Goal: Navigation & Orientation: Find specific page/section

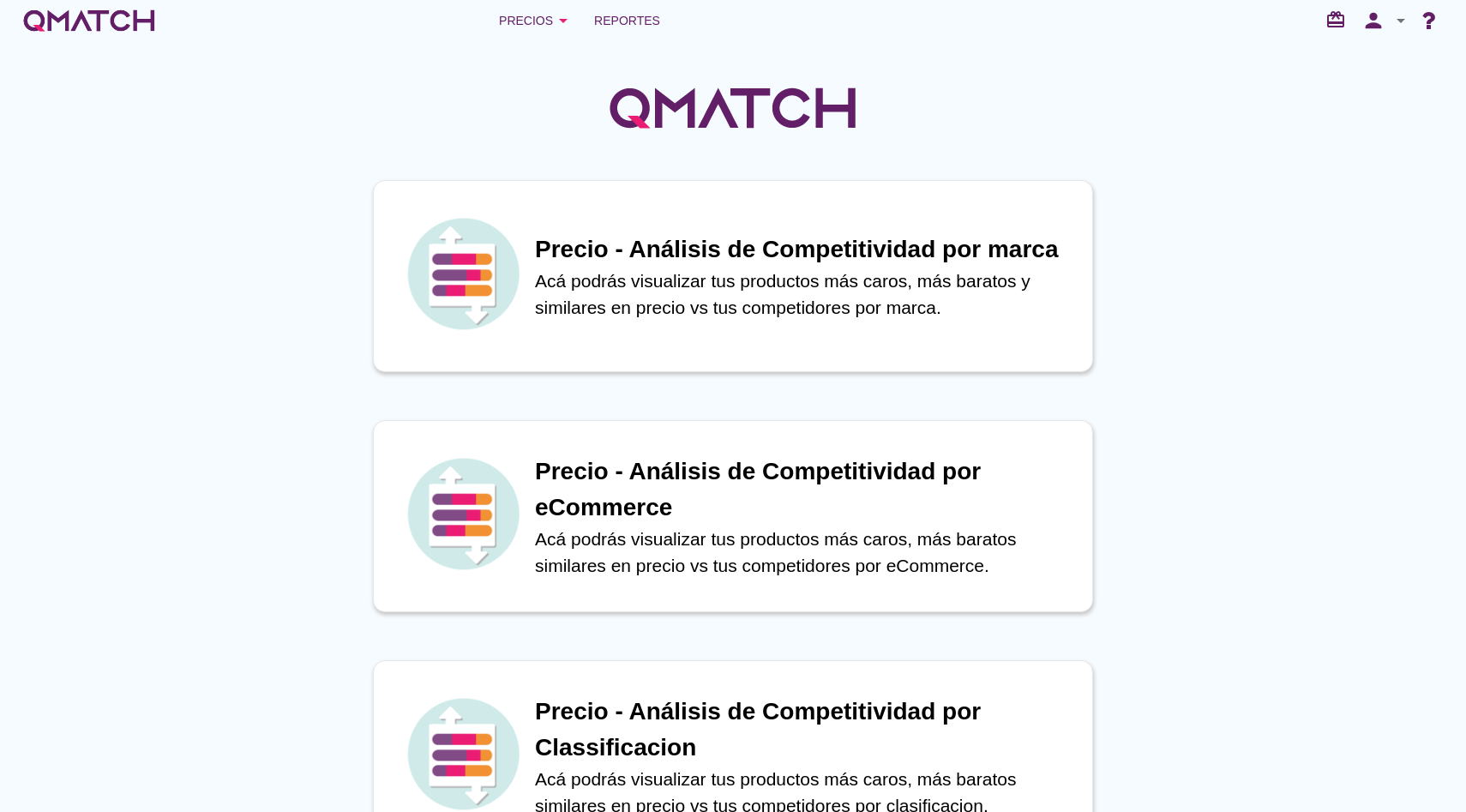
click at [518, 40] on div "Precios arrow_drop_down Reportes redeem person arrow_drop_down" at bounding box center [733, 21] width 1466 height 42
click at [532, 24] on div "Precios arrow_drop_down" at bounding box center [536, 20] width 74 height 21
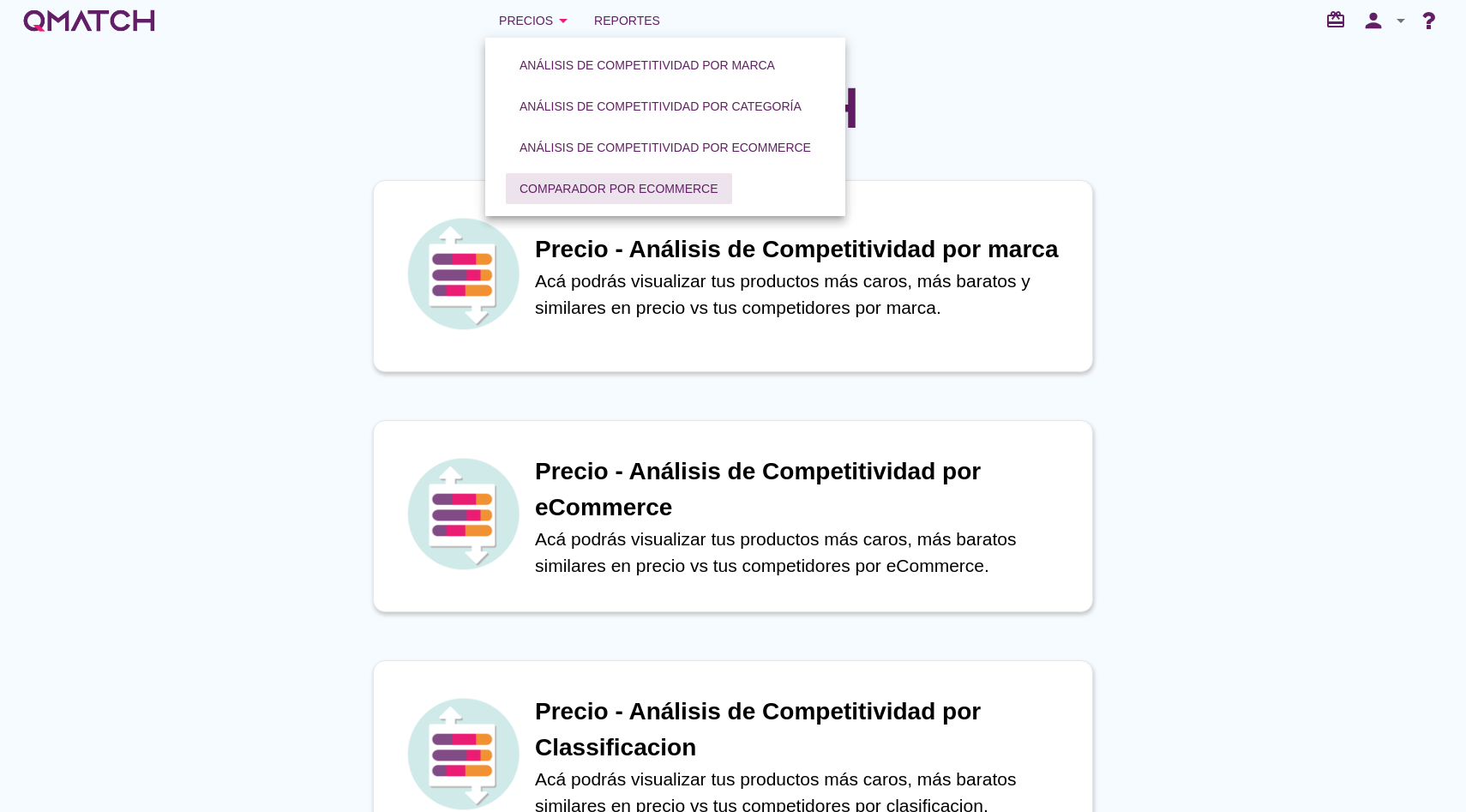
click at [559, 187] on div "Comparador por eCommerce" at bounding box center [619, 189] width 199 height 18
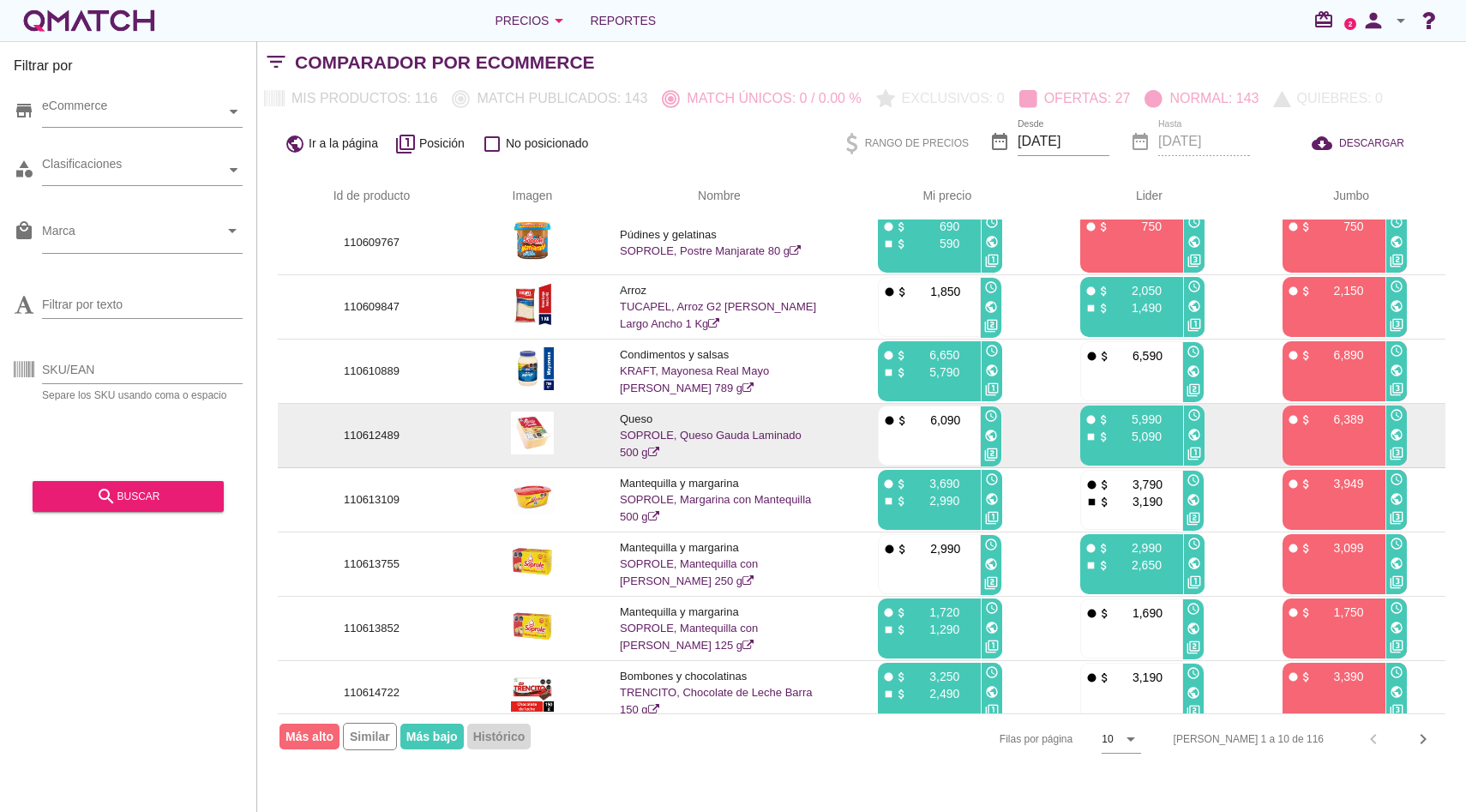
scroll to position [77, 0]
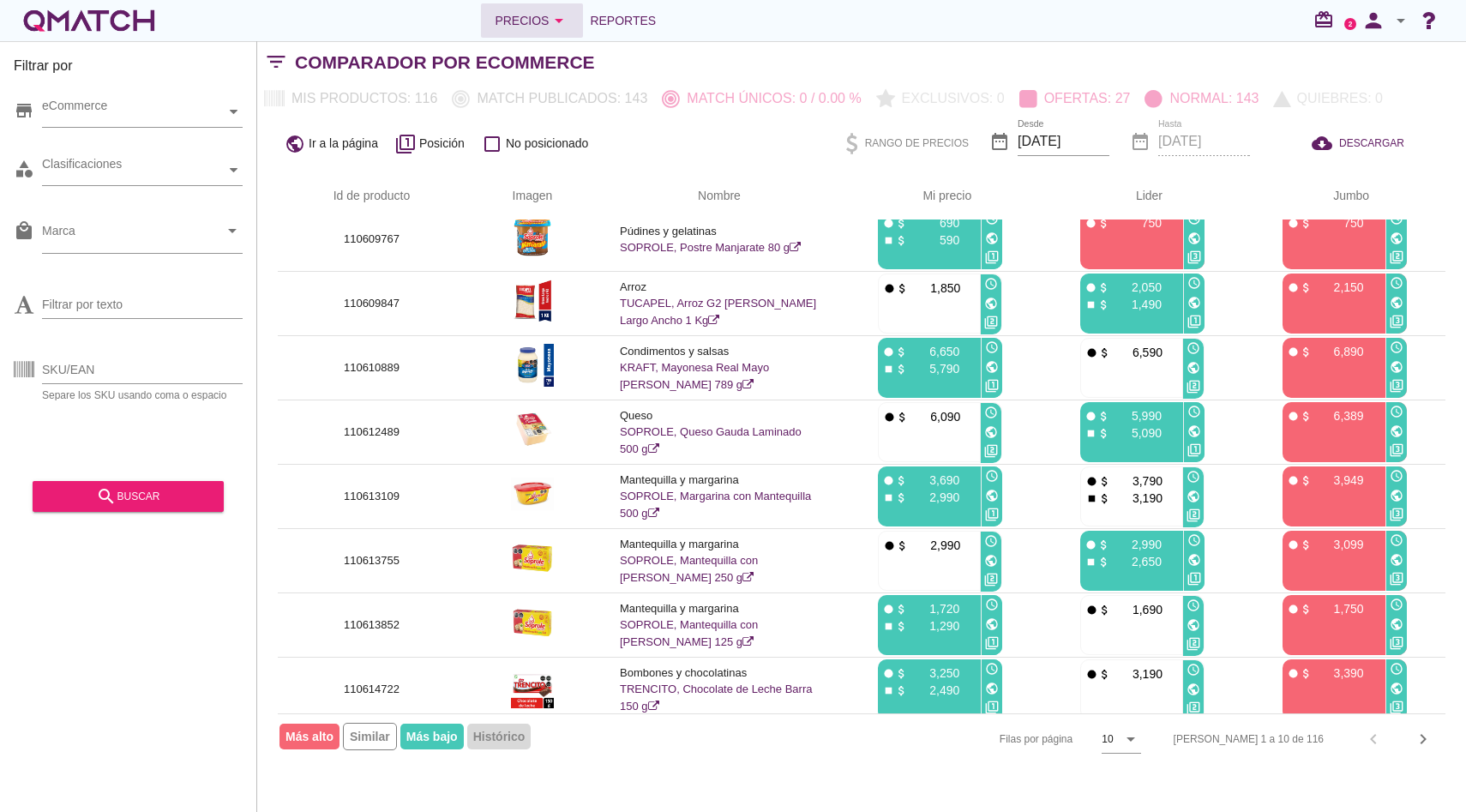
click at [515, 29] on div "Precios arrow_drop_down" at bounding box center [532, 20] width 74 height 21
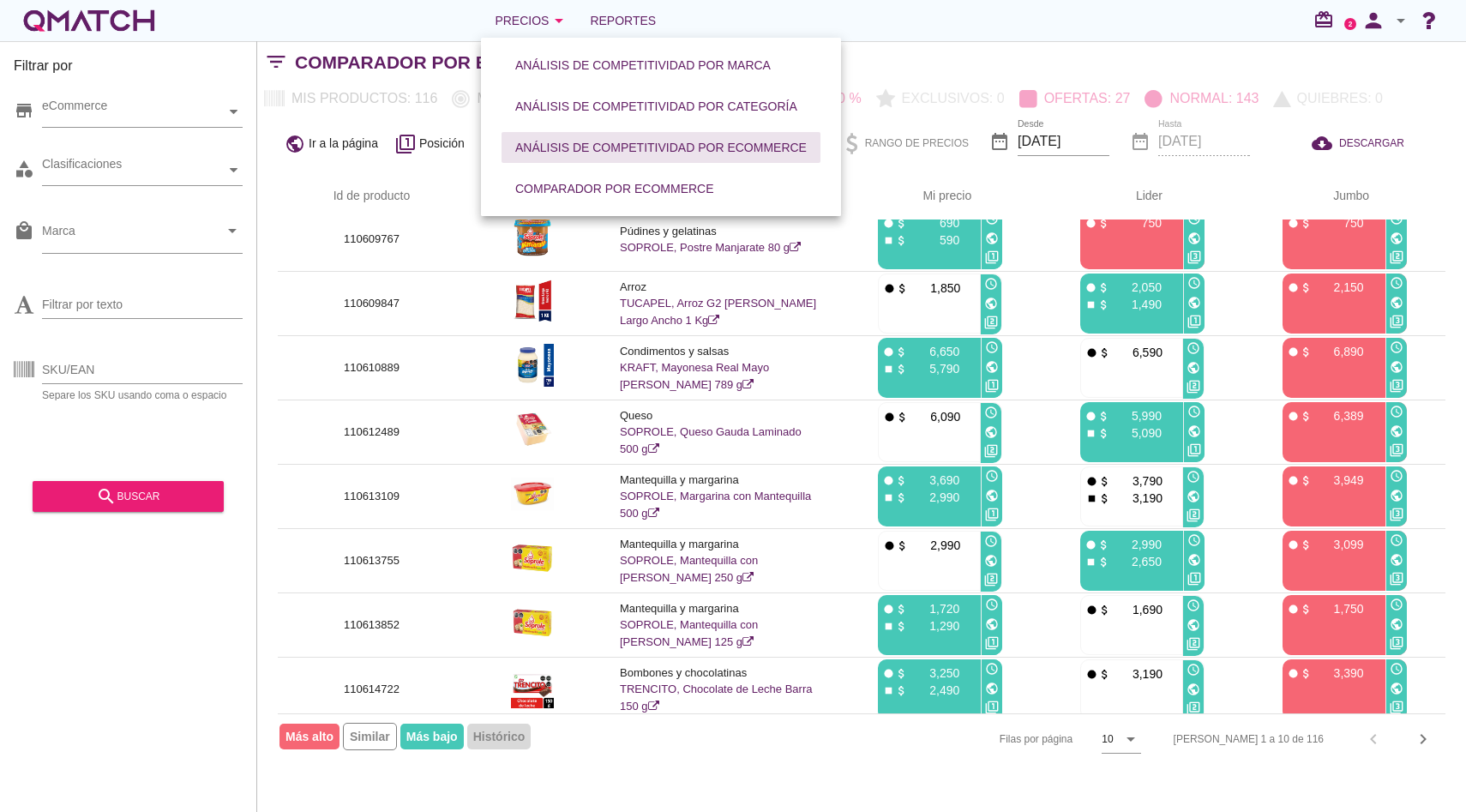
click at [540, 149] on div "Análisis de competitividad por eCommerce" at bounding box center [661, 148] width 291 height 18
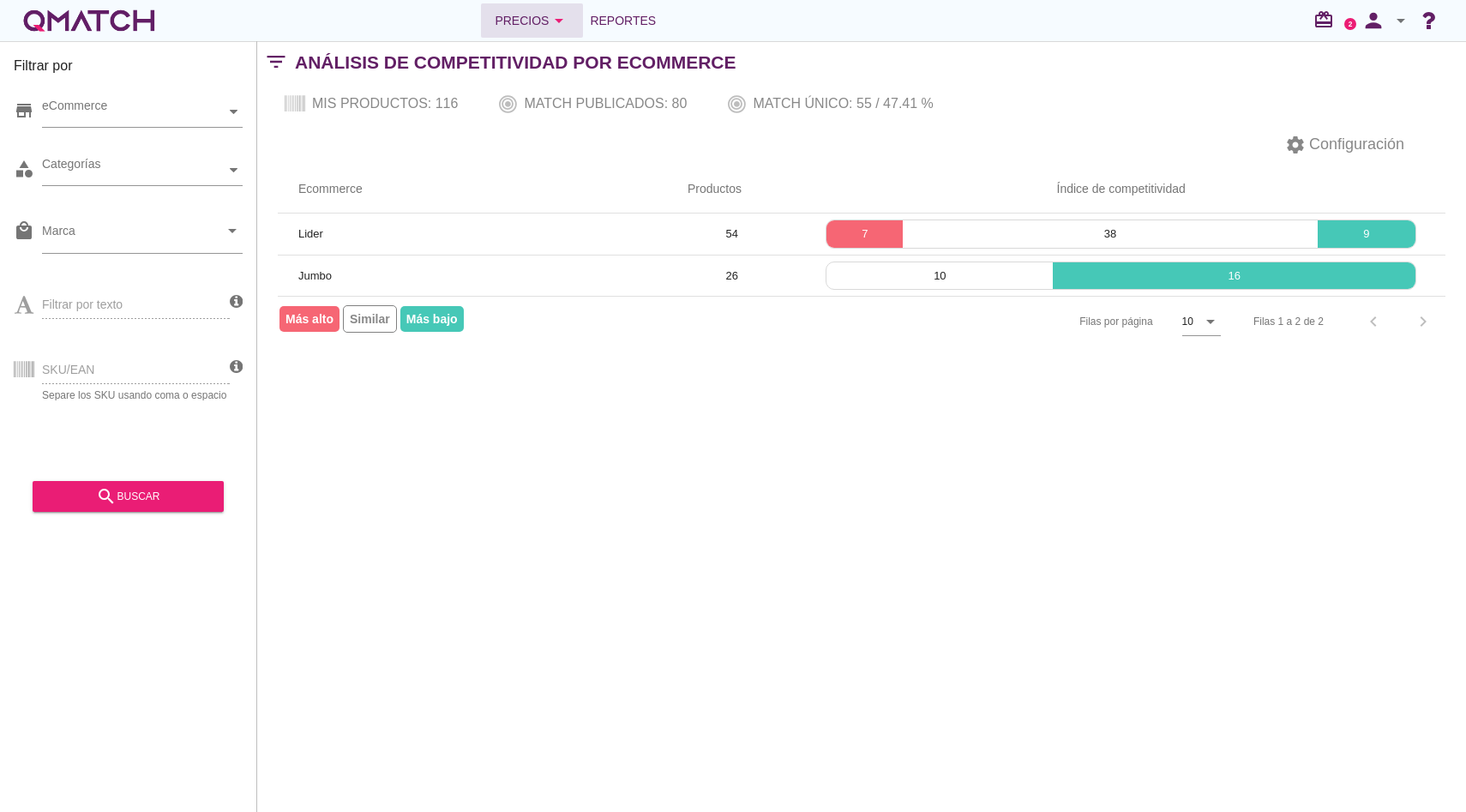
click at [499, 24] on div "Precios arrow_drop_down" at bounding box center [532, 20] width 74 height 21
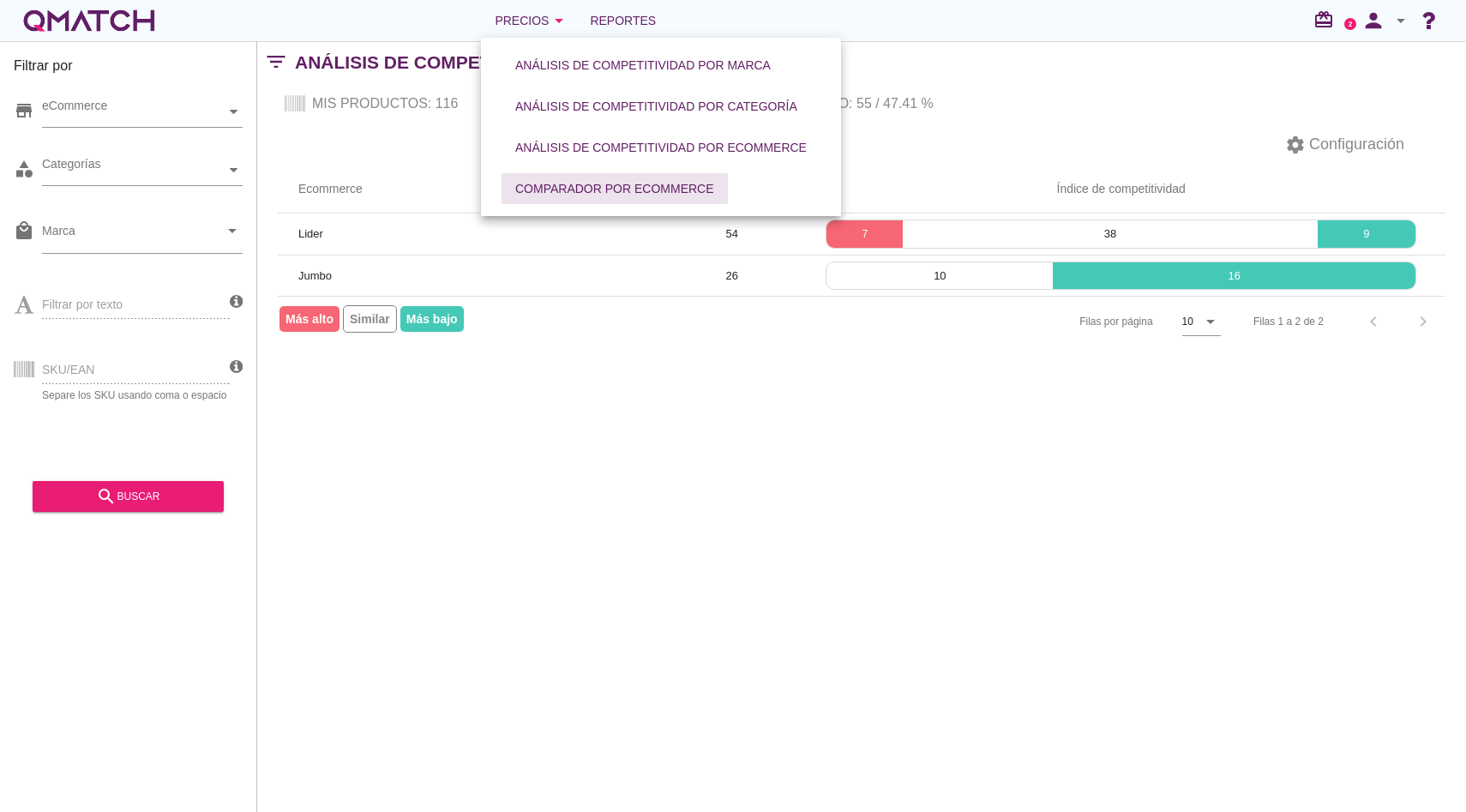
click at [566, 195] on div "Comparador por eCommerce" at bounding box center [615, 189] width 199 height 18
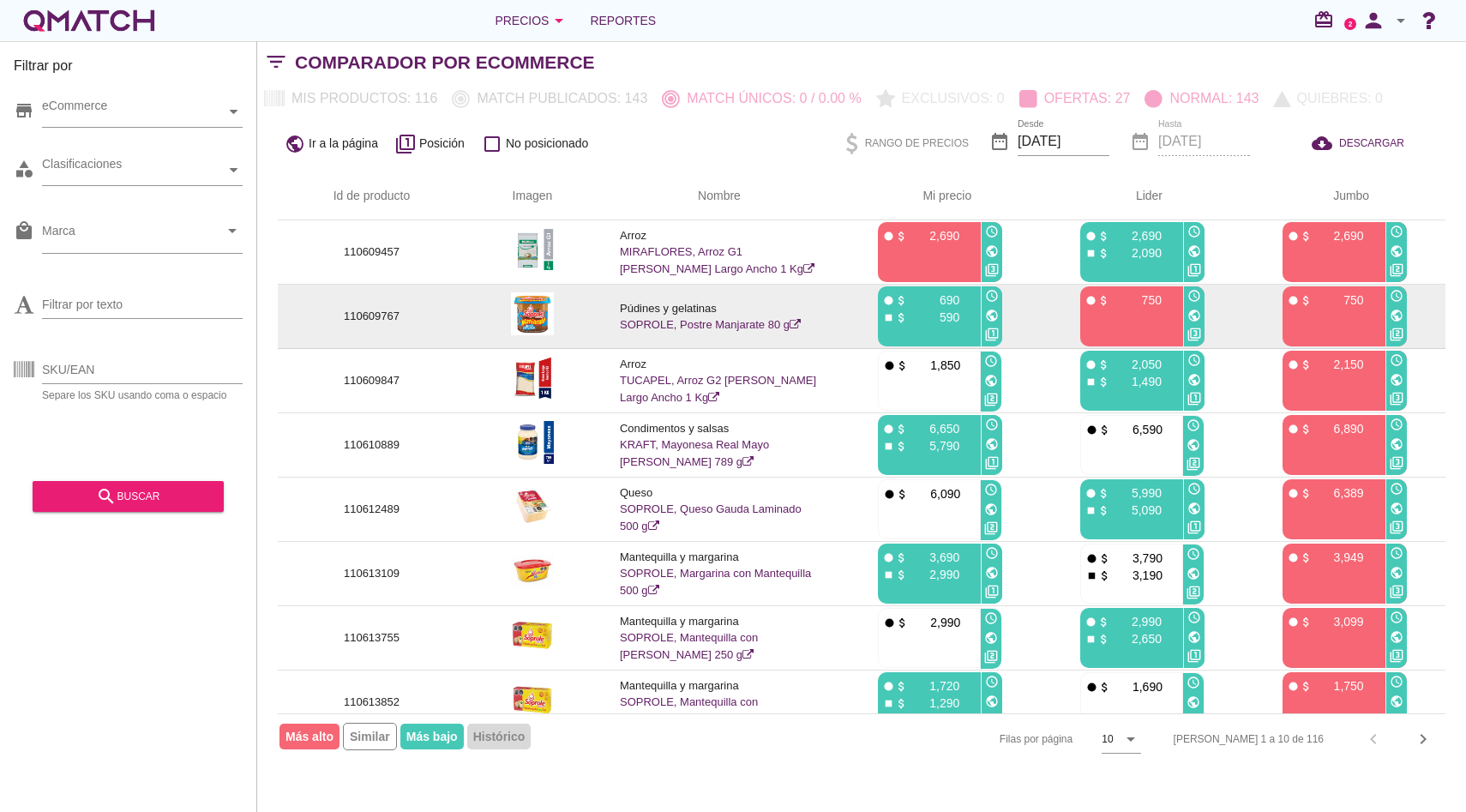
scroll to position [149, 0]
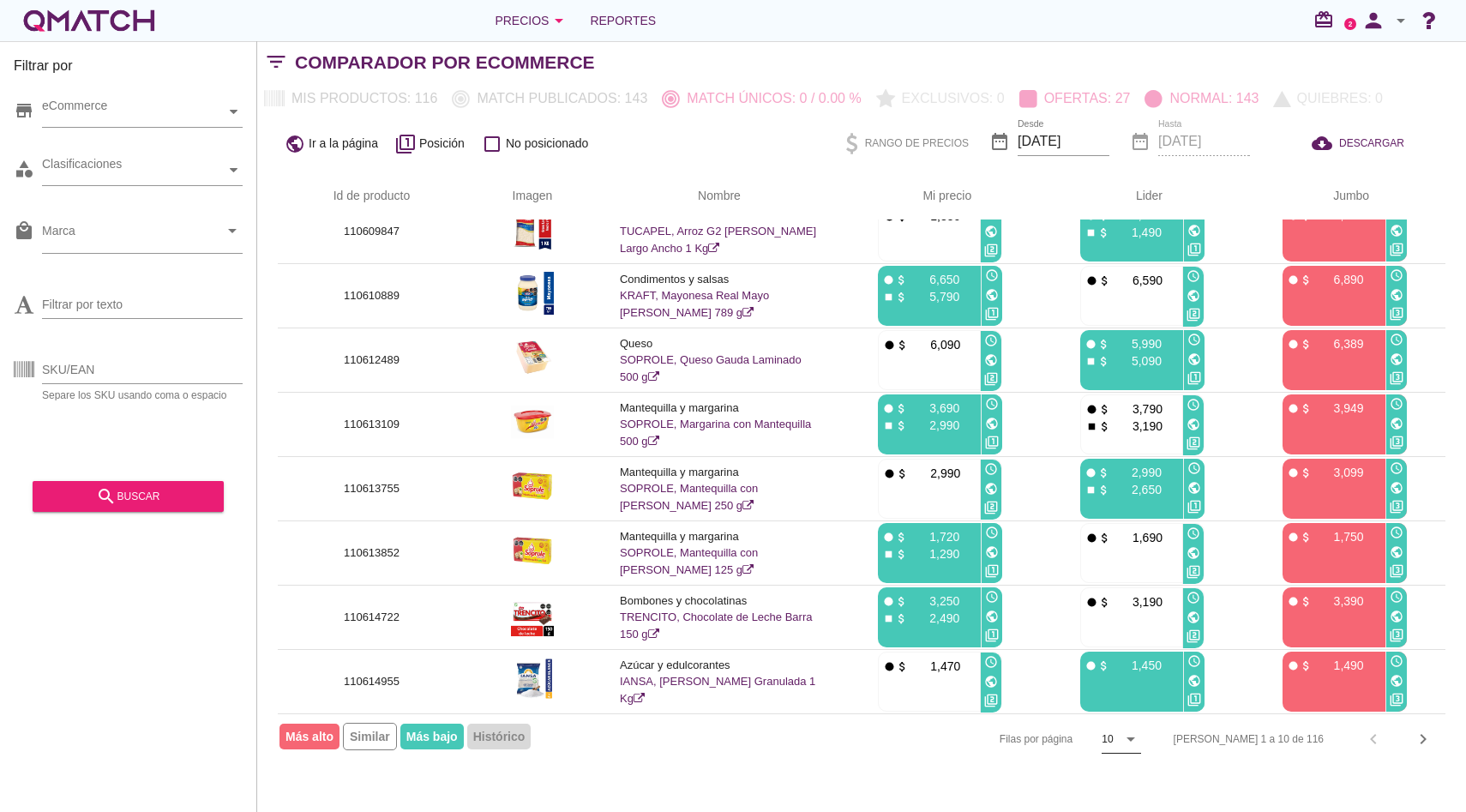
click at [1141, 744] on icon "arrow_drop_down" at bounding box center [1130, 739] width 21 height 21
click at [1181, 770] on div "50" at bounding box center [1183, 774] width 37 height 21
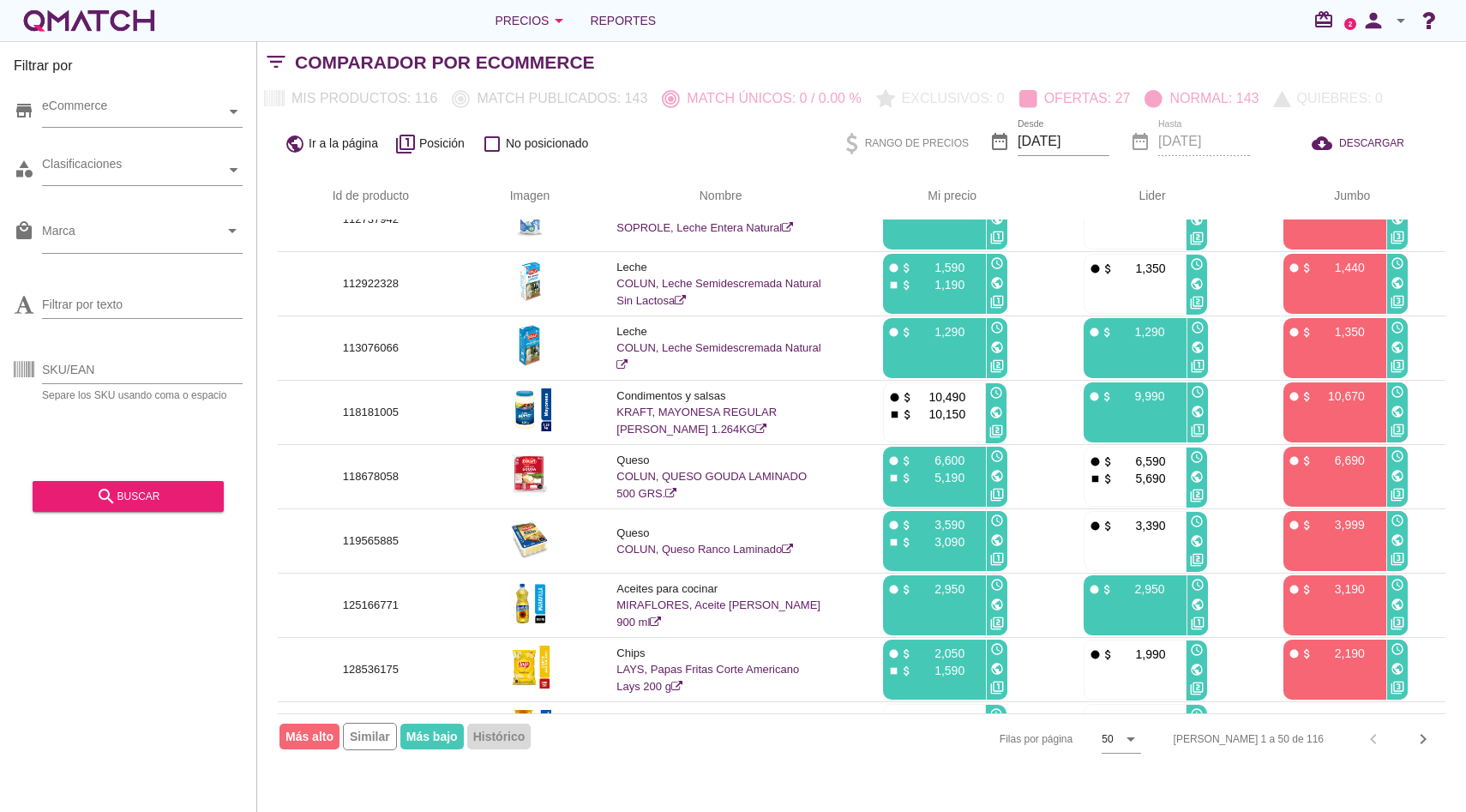
scroll to position [2721, 0]
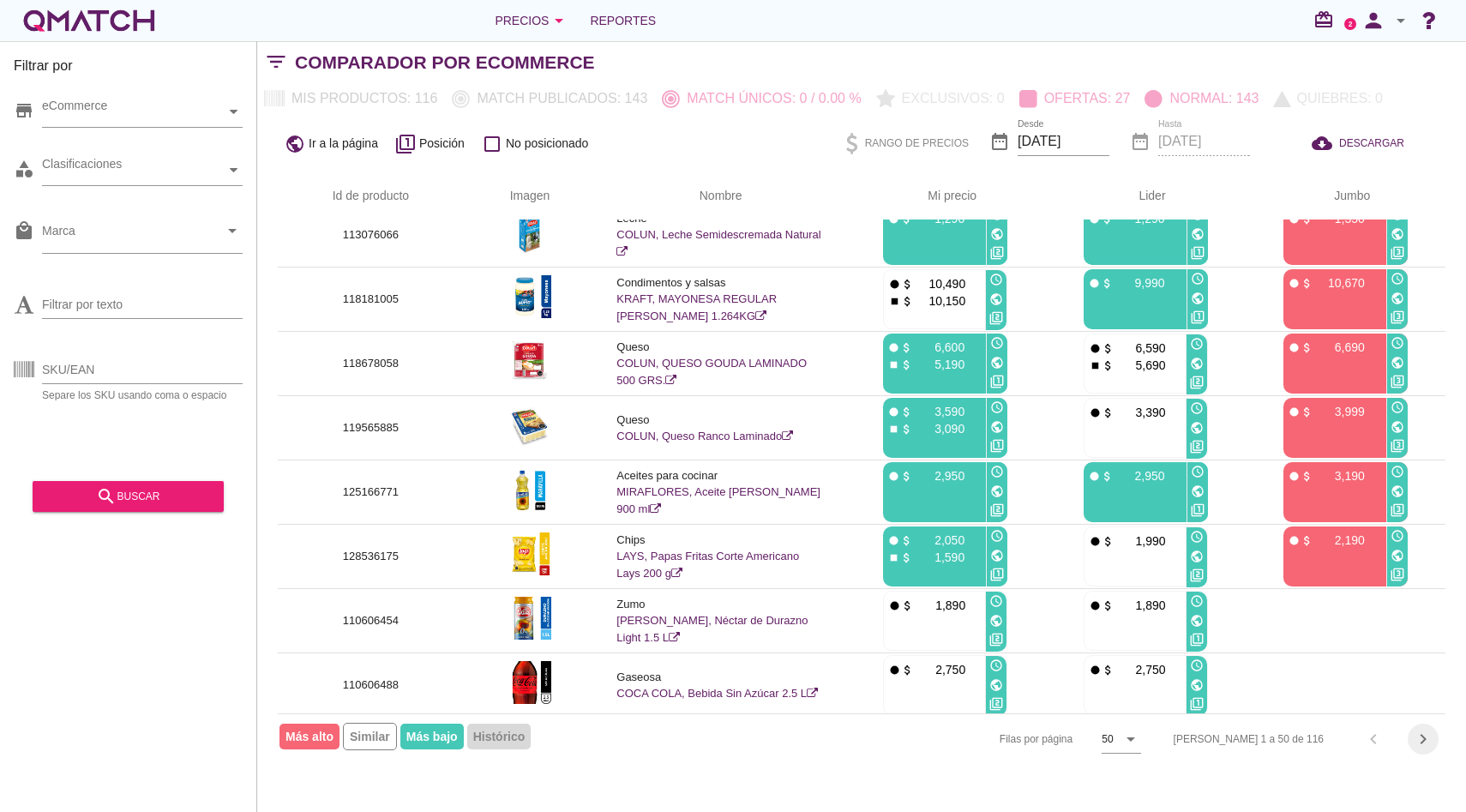
click at [1423, 735] on icon "chevron_right" at bounding box center [1423, 739] width 21 height 21
